Goal: Find specific page/section: Find specific page/section

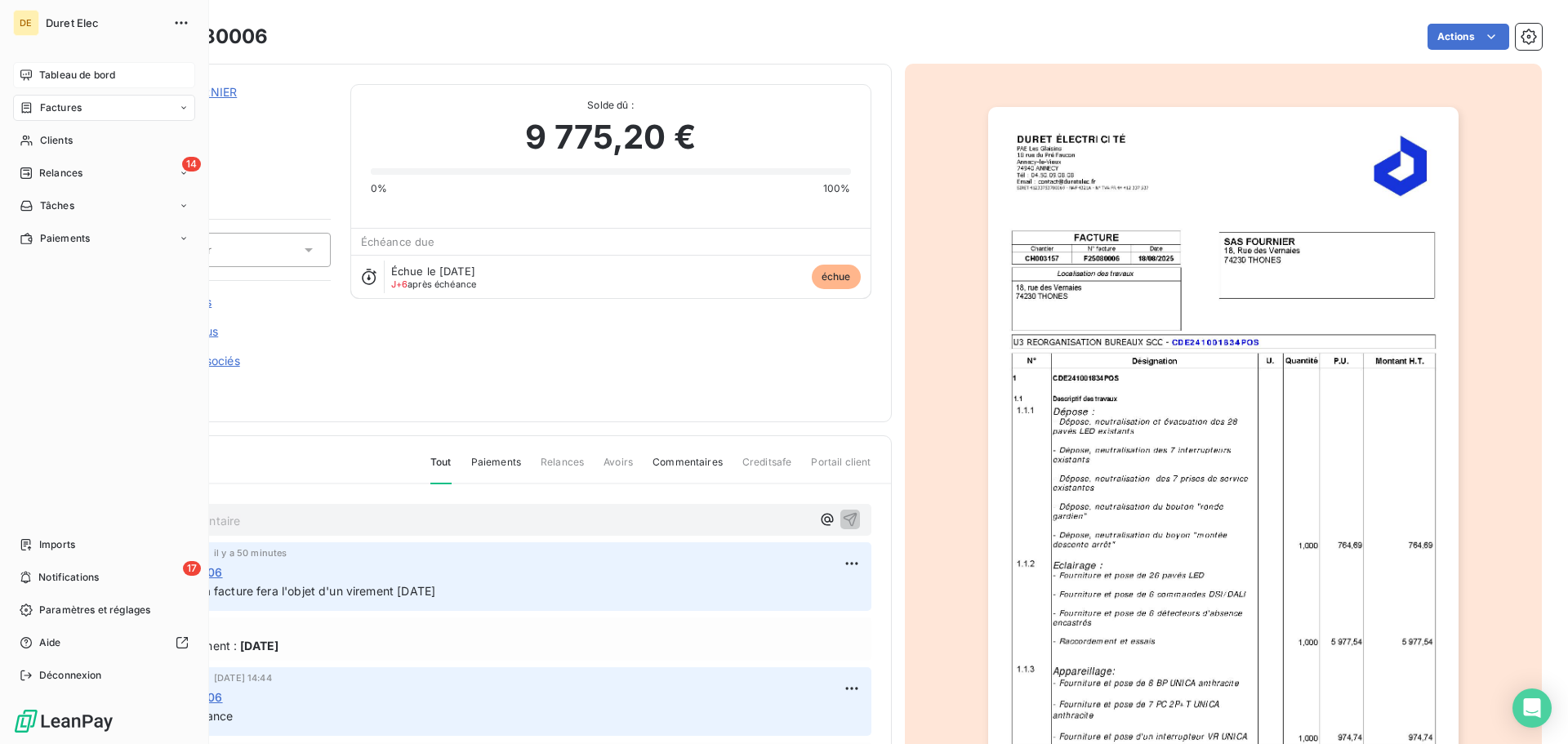
click at [52, 72] on span "Tableau de bord" at bounding box center [77, 75] width 76 height 15
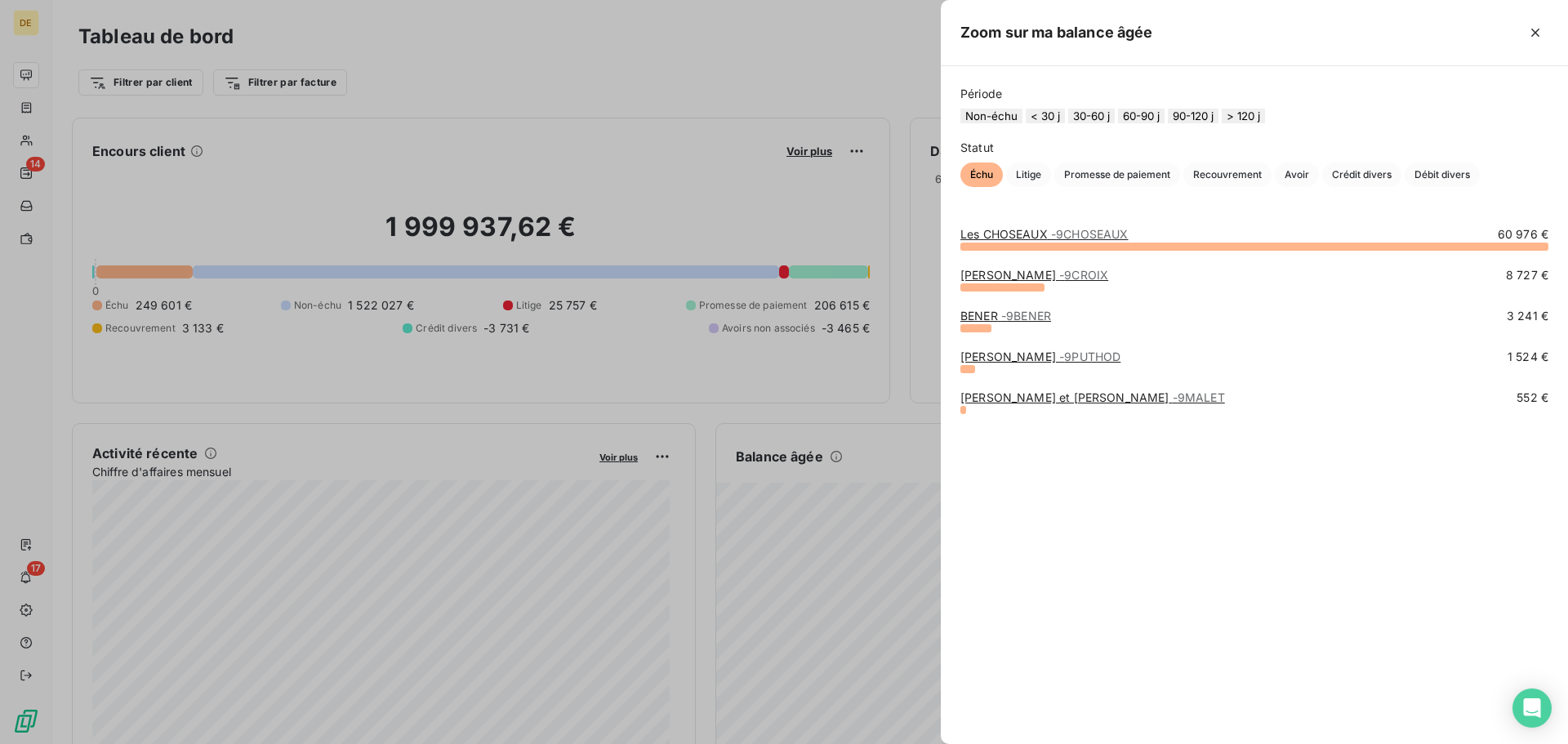
click at [1218, 122] on button "90-120 j" at bounding box center [1193, 116] width 51 height 15
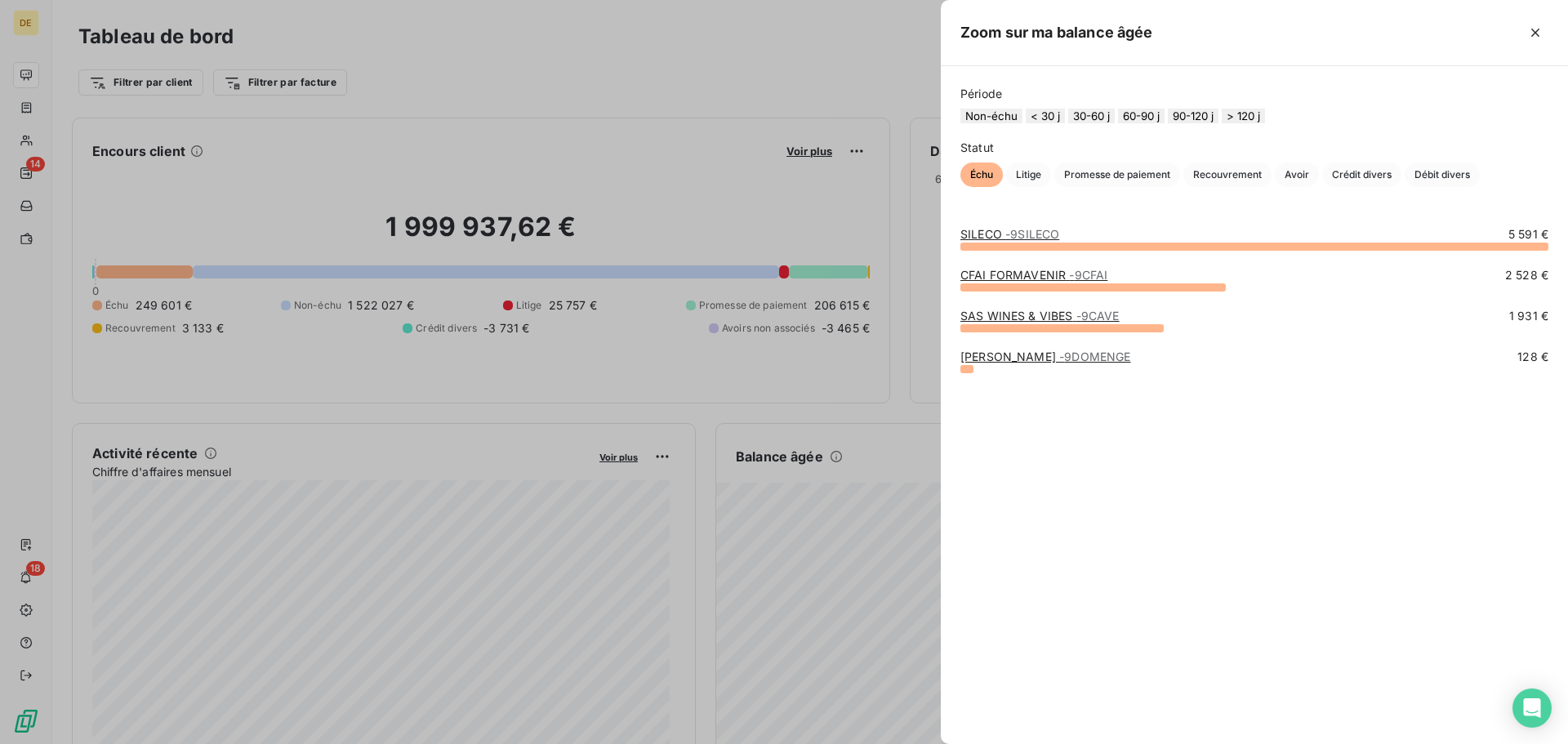
click at [1159, 123] on button "60-90 j" at bounding box center [1142, 116] width 46 height 15
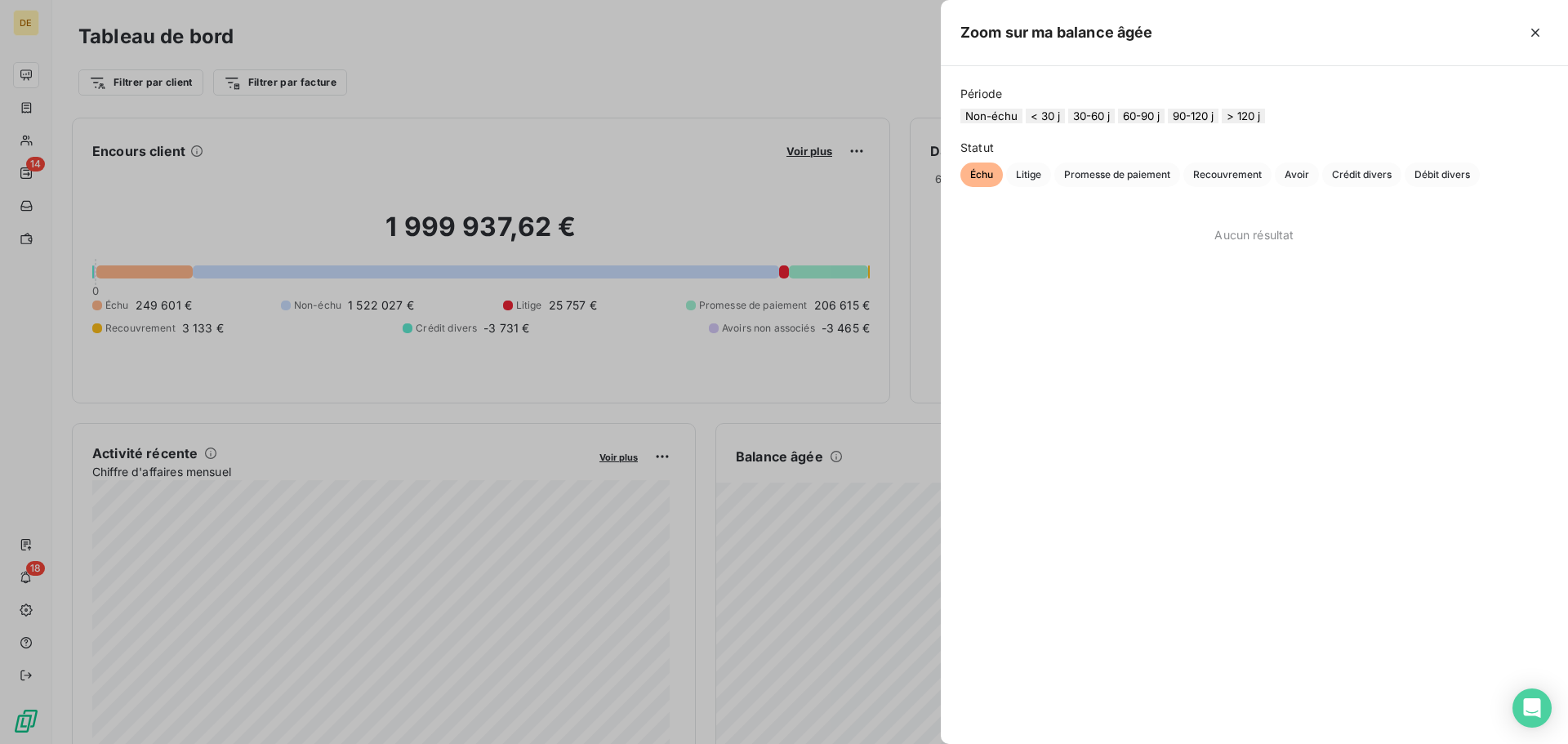
click at [1110, 123] on button "30-60 j" at bounding box center [1092, 116] width 46 height 15
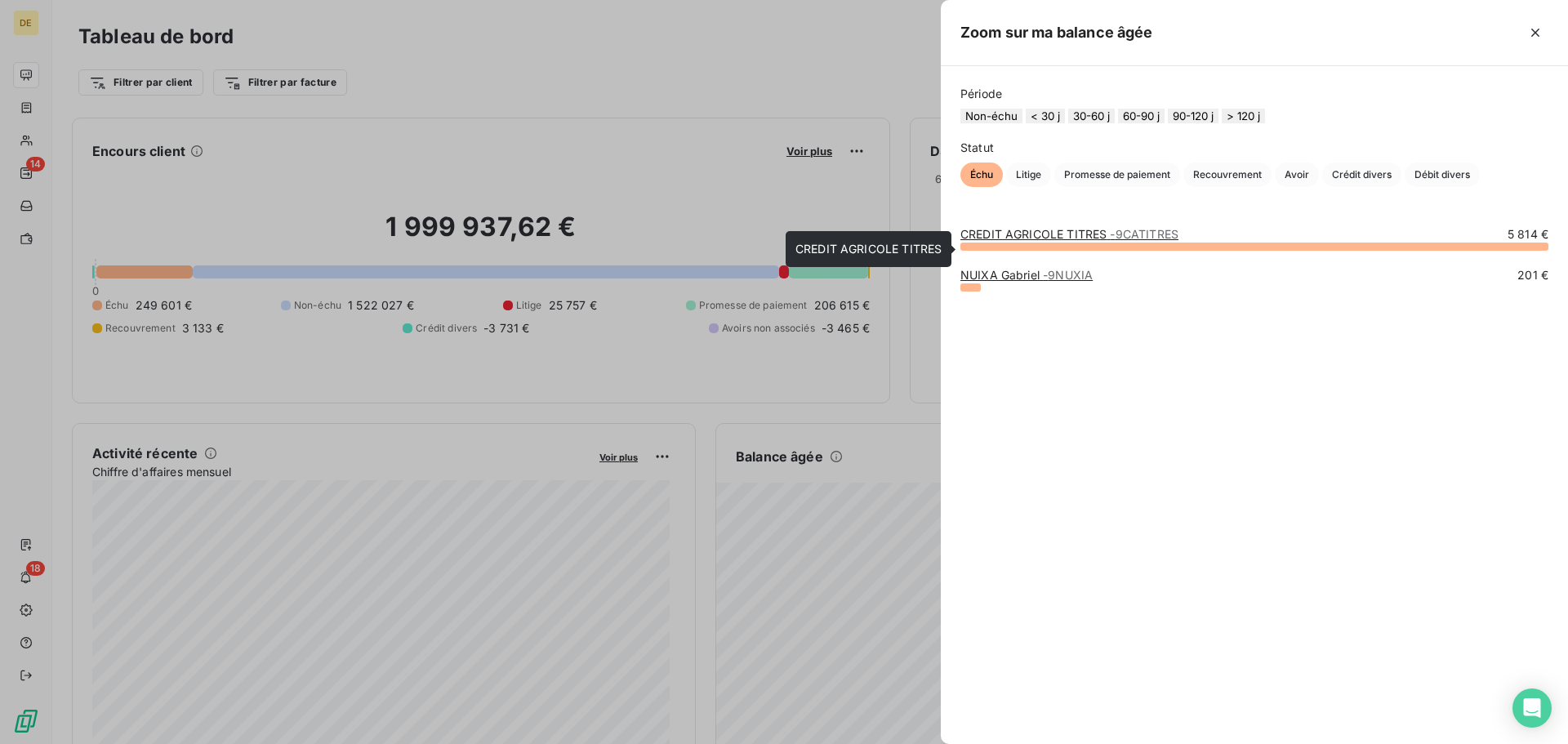
click at [1056, 241] on link "CREDIT AGRICOLE TITRES - 9CATITRES" at bounding box center [1069, 233] width 218 height 14
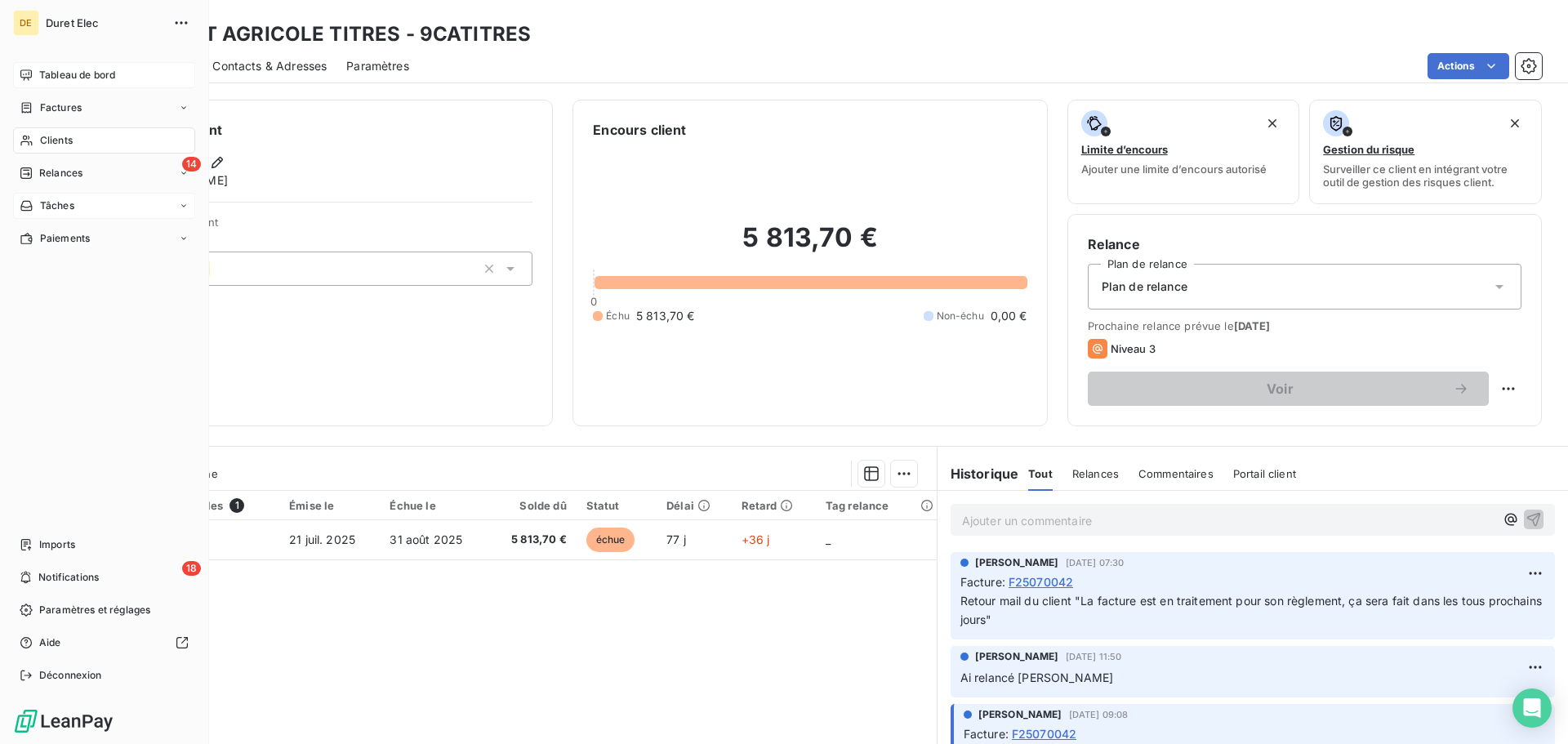
click at [85, 203] on div "Tâches" at bounding box center [104, 205] width 182 height 26
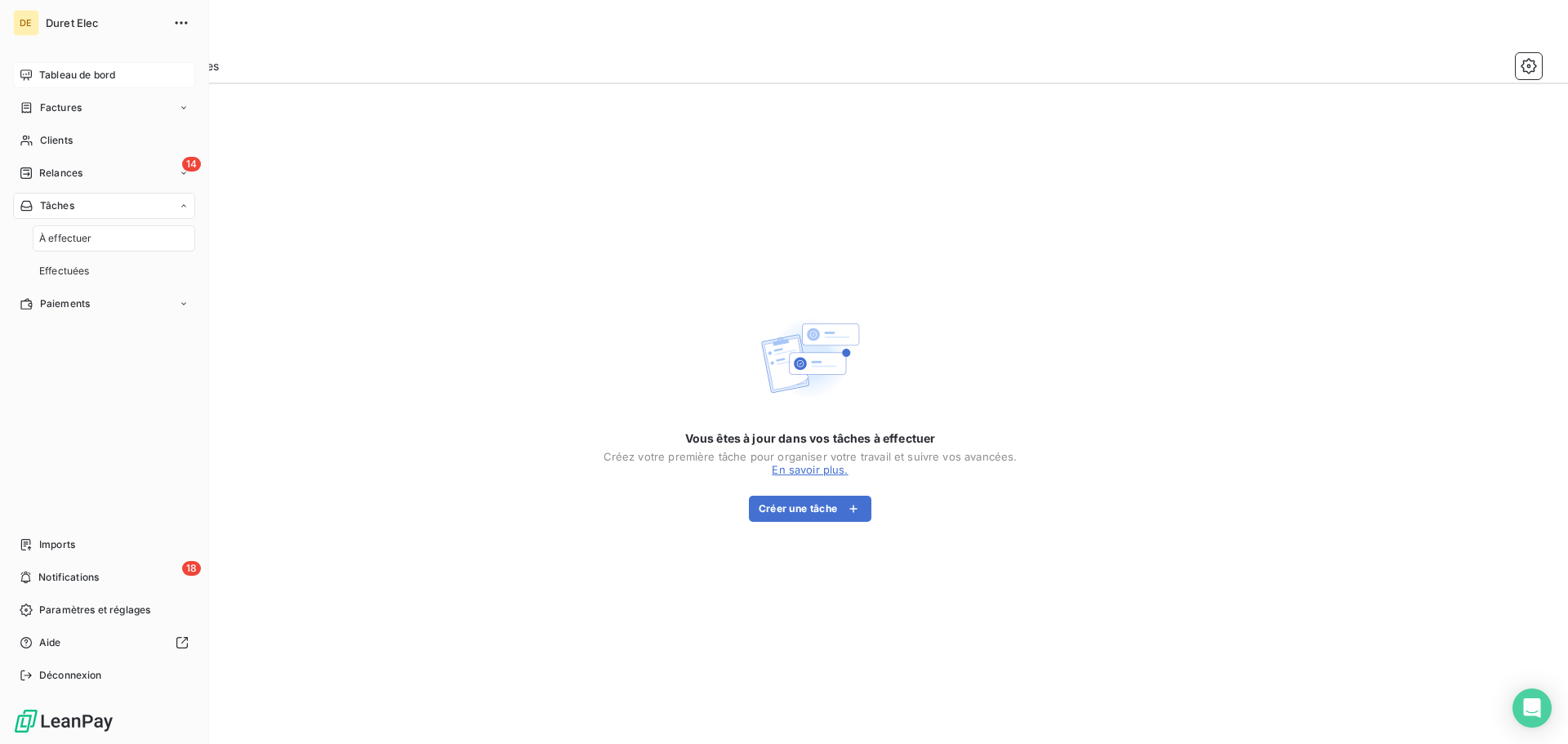
click at [59, 80] on span "Tableau de bord" at bounding box center [77, 75] width 76 height 15
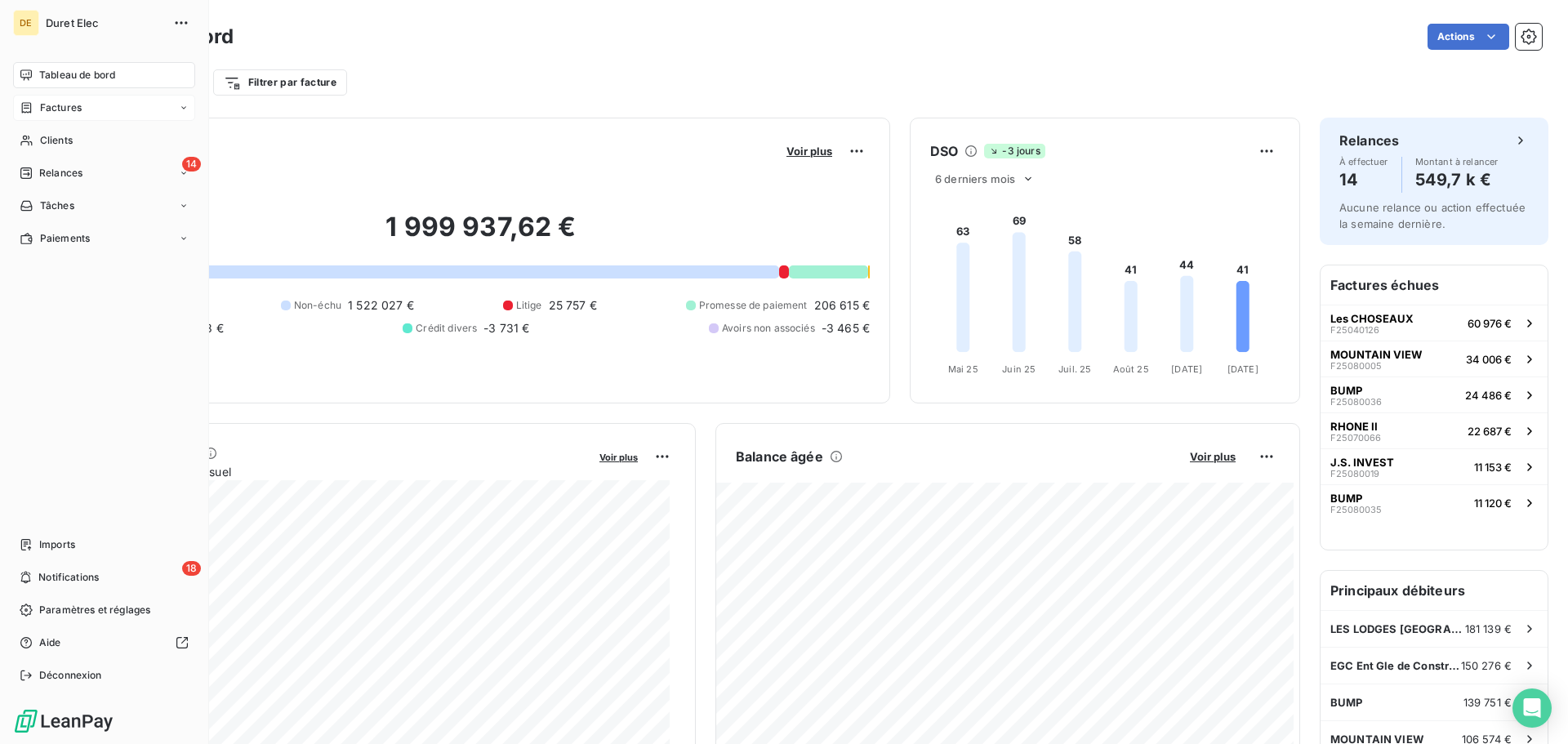
click at [41, 105] on span "Factures" at bounding box center [60, 108] width 42 height 15
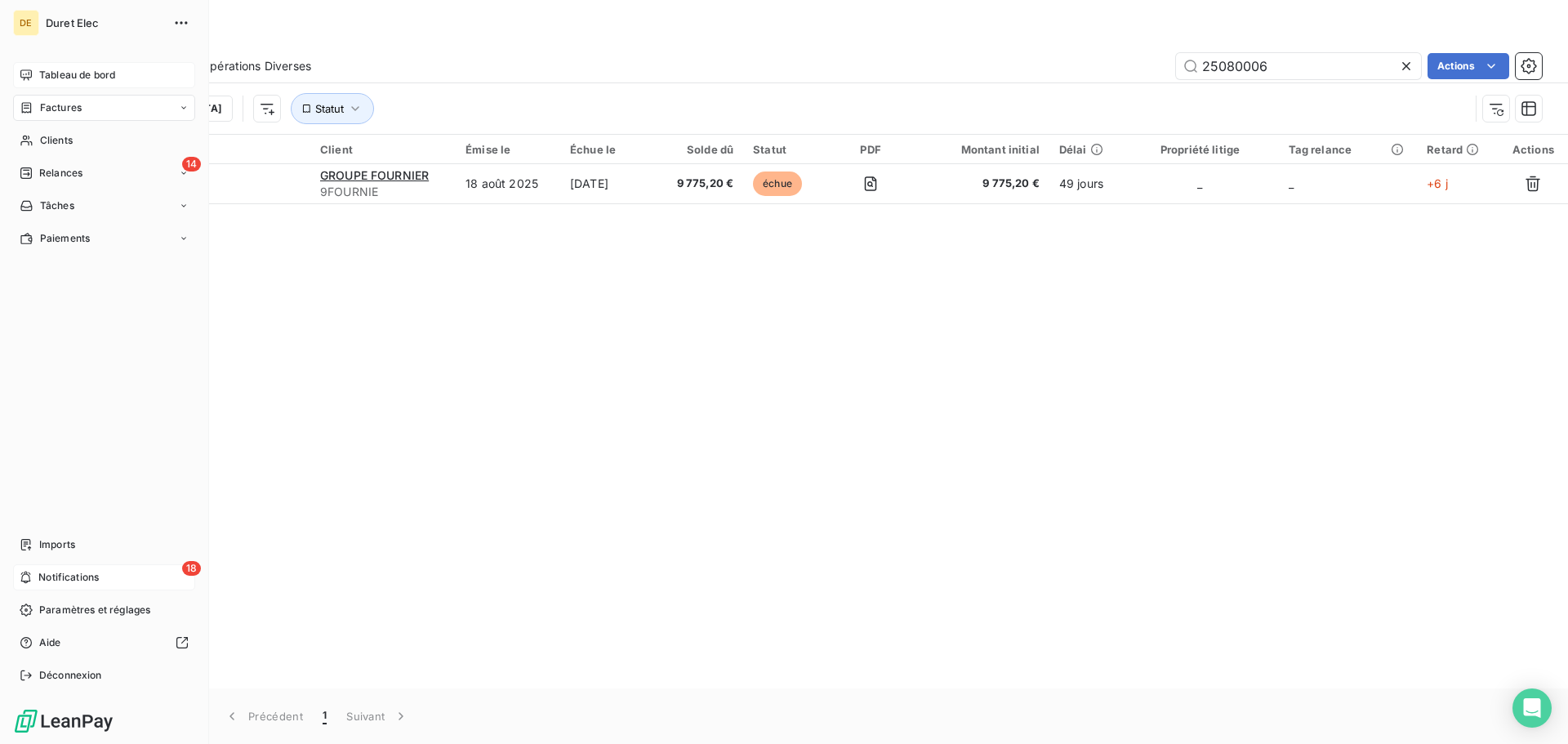
click at [70, 579] on span "Notifications" at bounding box center [68, 577] width 60 height 15
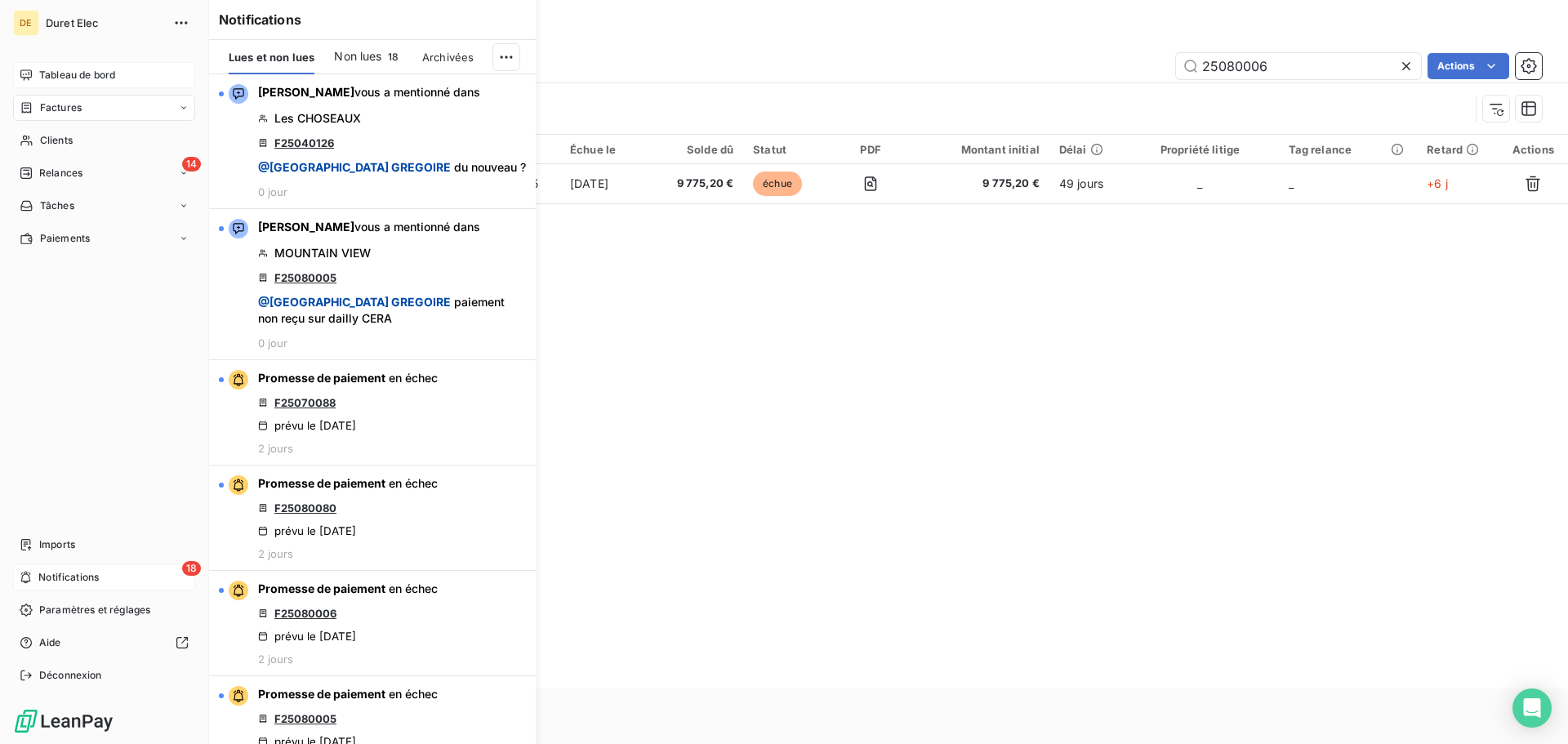
click at [64, 73] on span "Tableau de bord" at bounding box center [77, 75] width 76 height 15
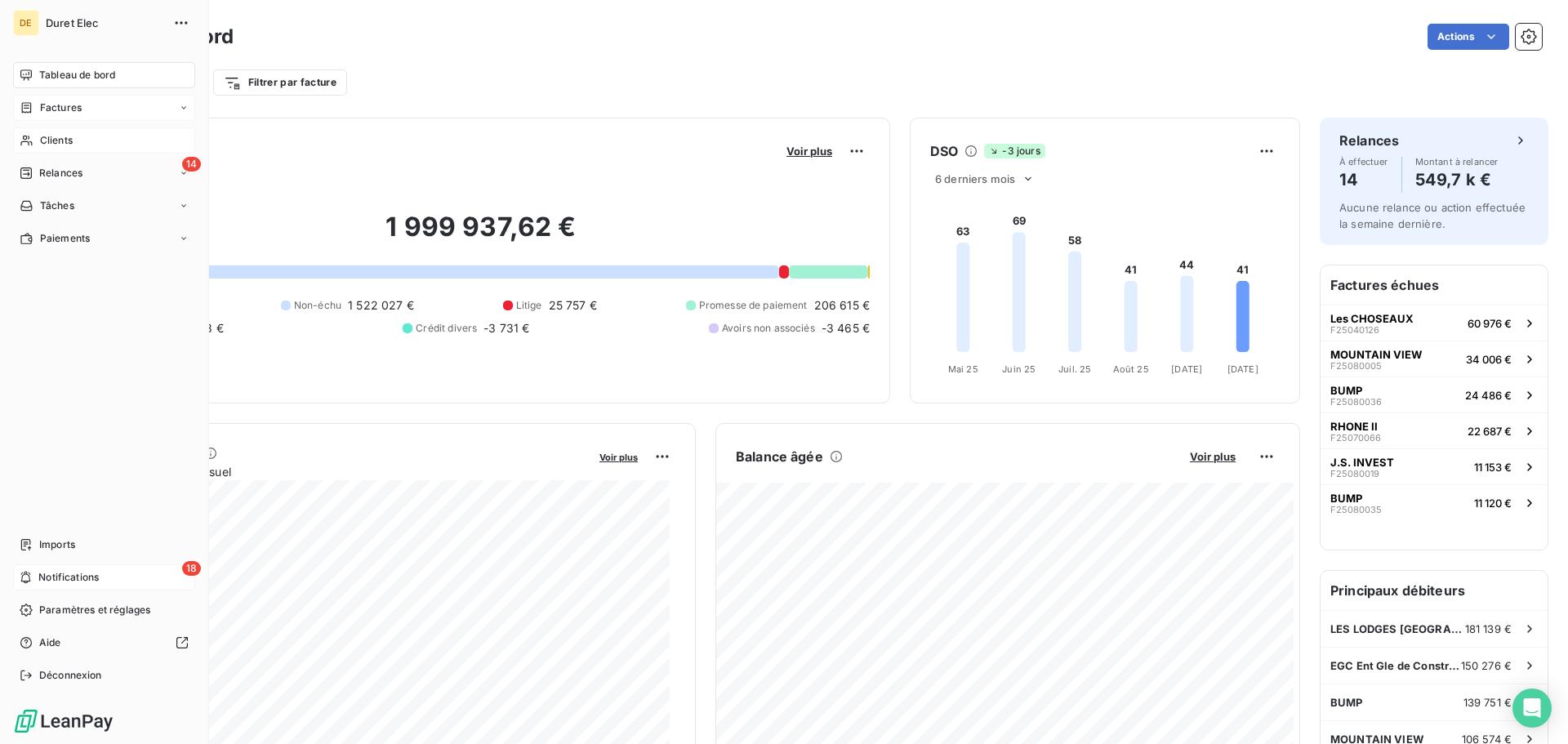
click at [68, 140] on span "Clients" at bounding box center [56, 141] width 32 height 15
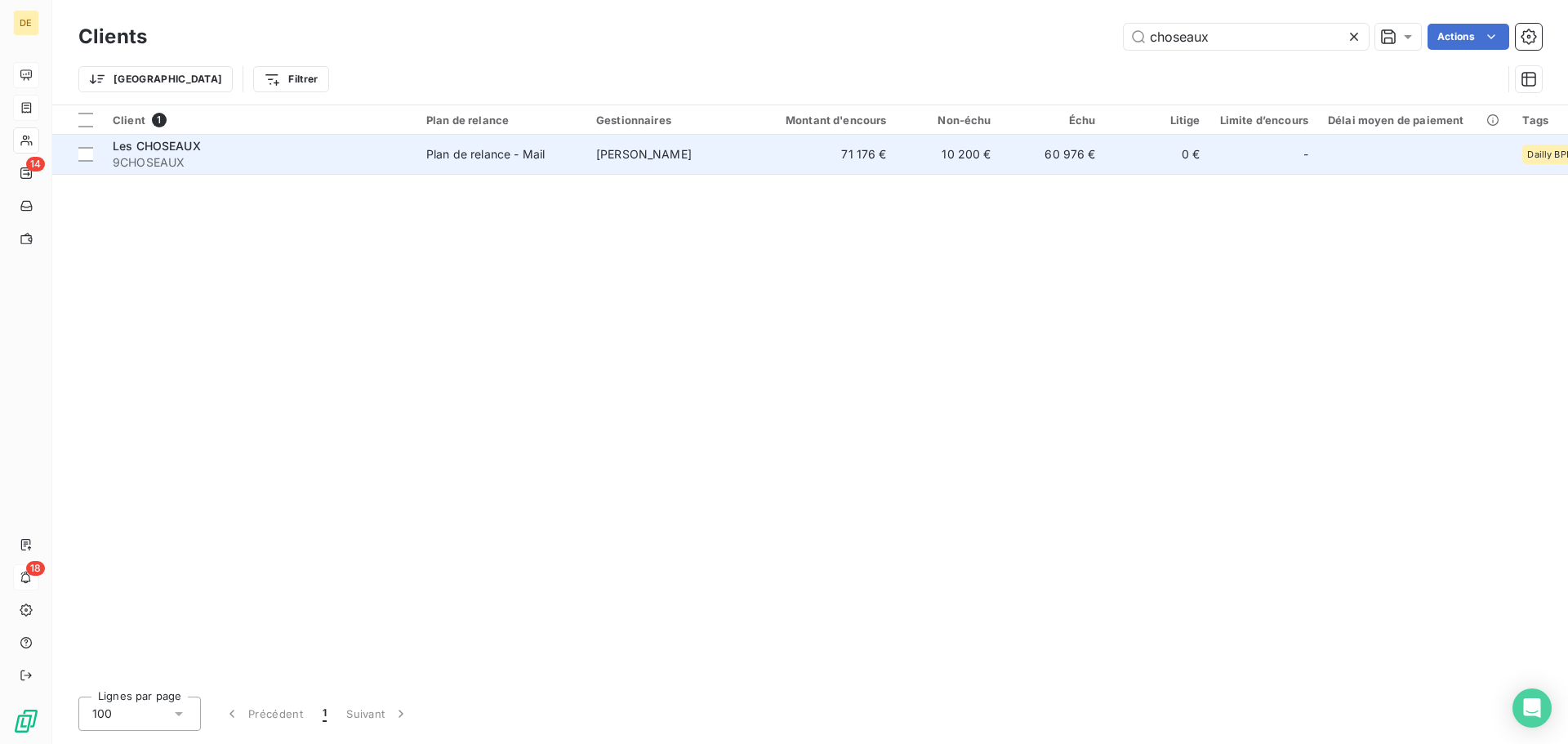
type input "choseaux"
click at [131, 162] on span "9CHOSEAUX" at bounding box center [260, 163] width 294 height 17
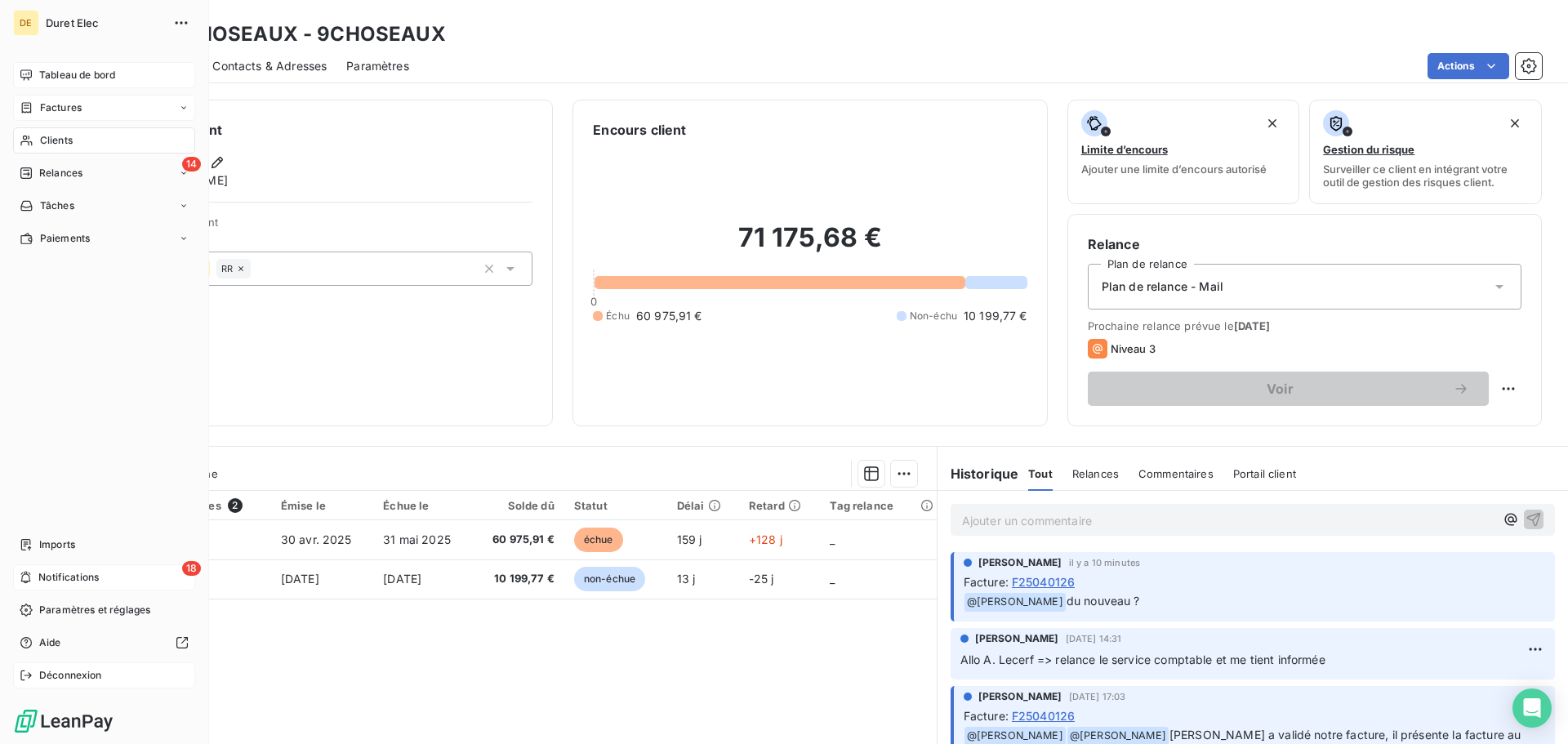
click at [85, 677] on span "Déconnexion" at bounding box center [70, 676] width 63 height 15
